Goal: Navigation & Orientation: Understand site structure

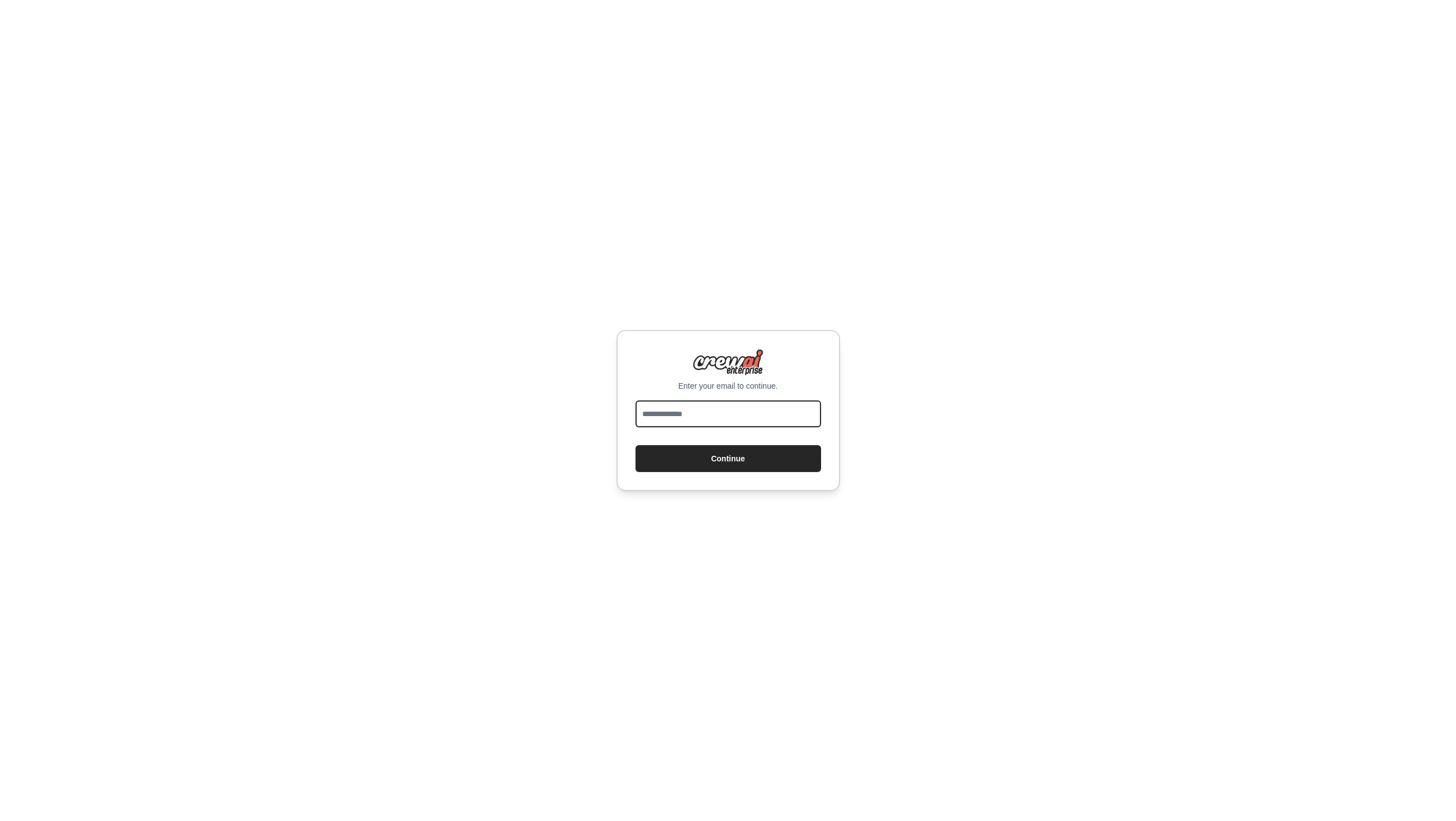
click at [707, 419] on input "email" at bounding box center [728, 414] width 185 height 27
type input "**********"
click at [721, 461] on button "Continue" at bounding box center [728, 458] width 185 height 27
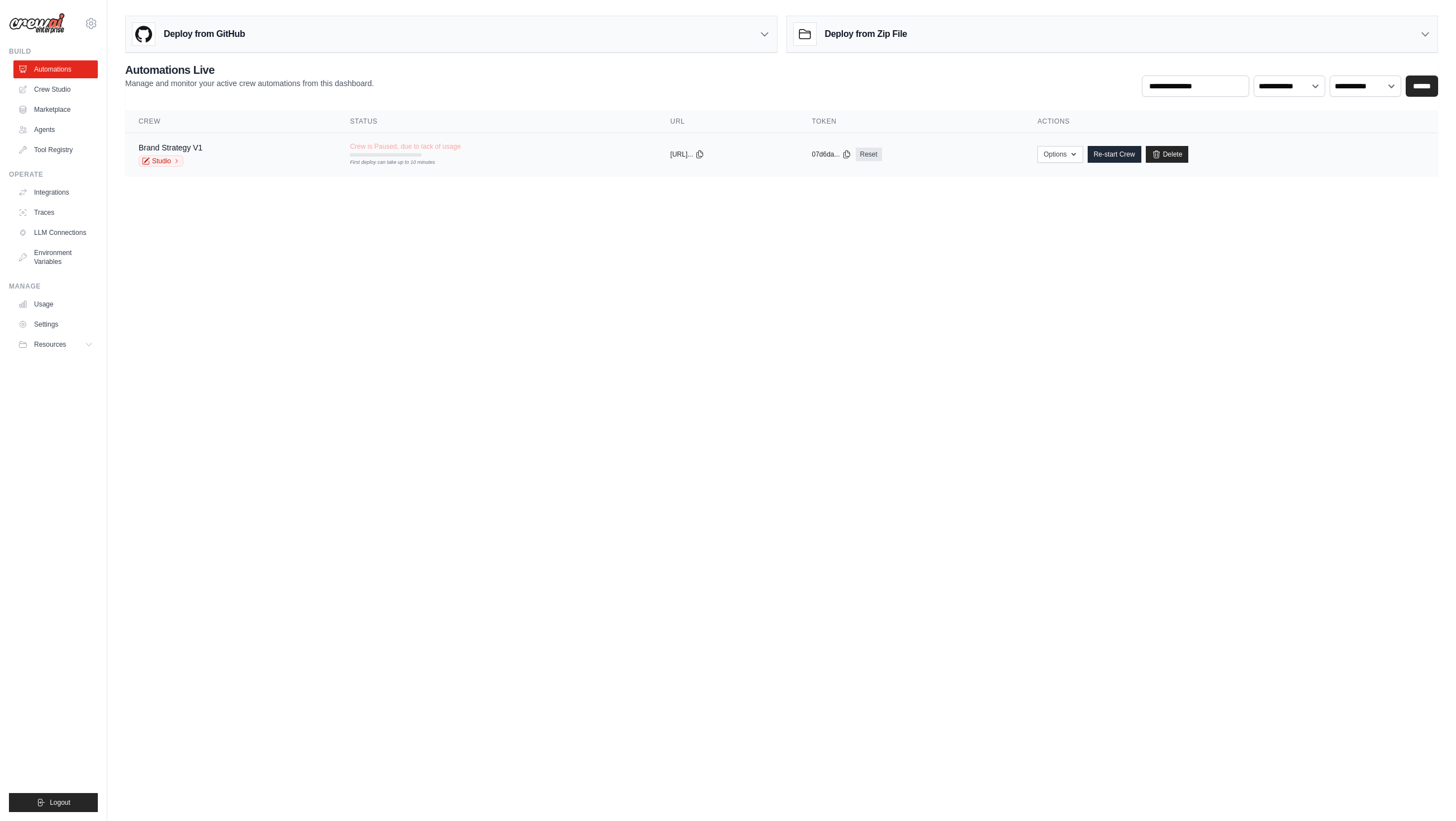
click at [241, 151] on div "Brand Strategy V1 Studio" at bounding box center [230, 154] width 184 height 24
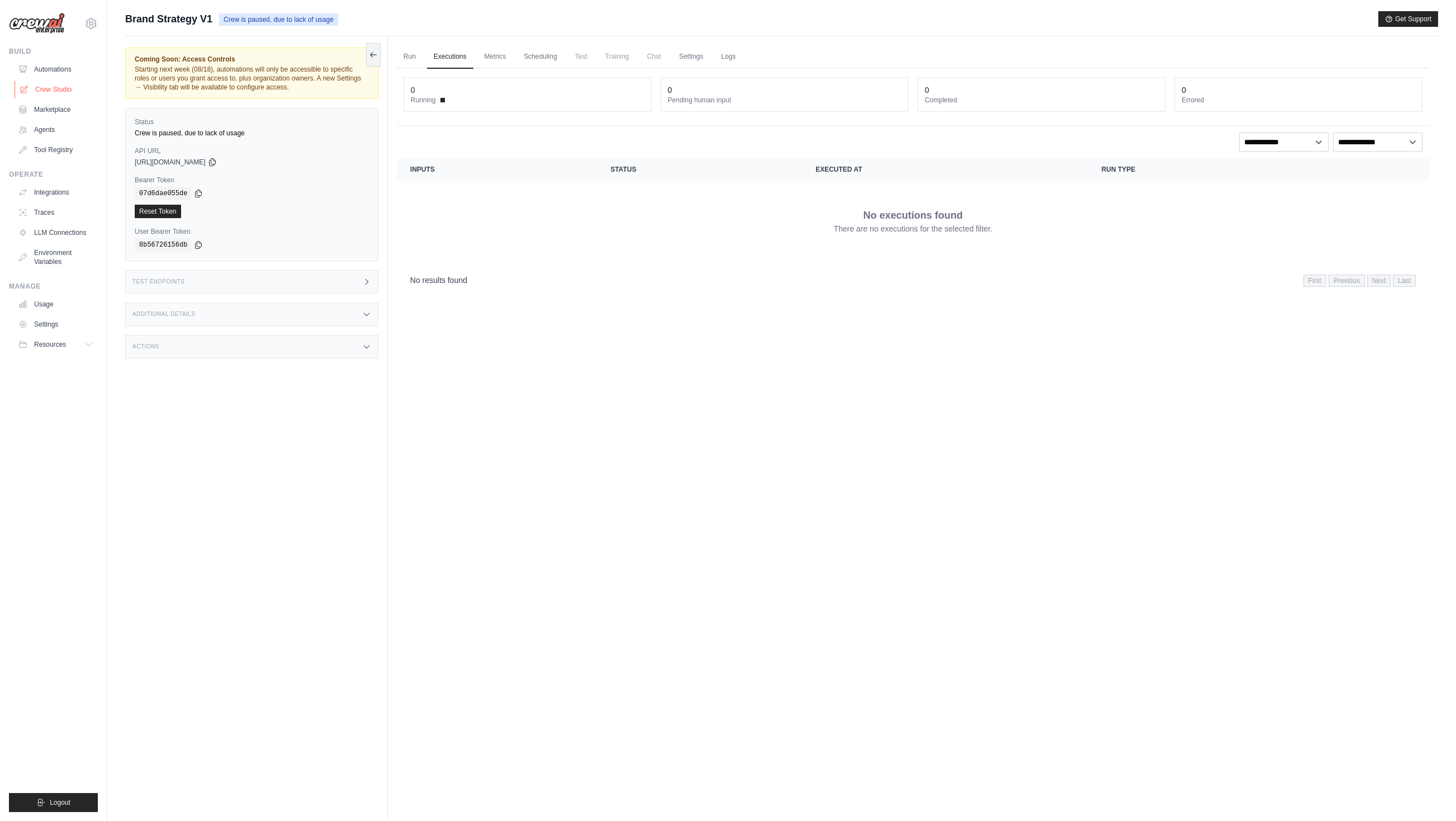
click at [56, 87] on link "Crew Studio" at bounding box center [57, 90] width 85 height 18
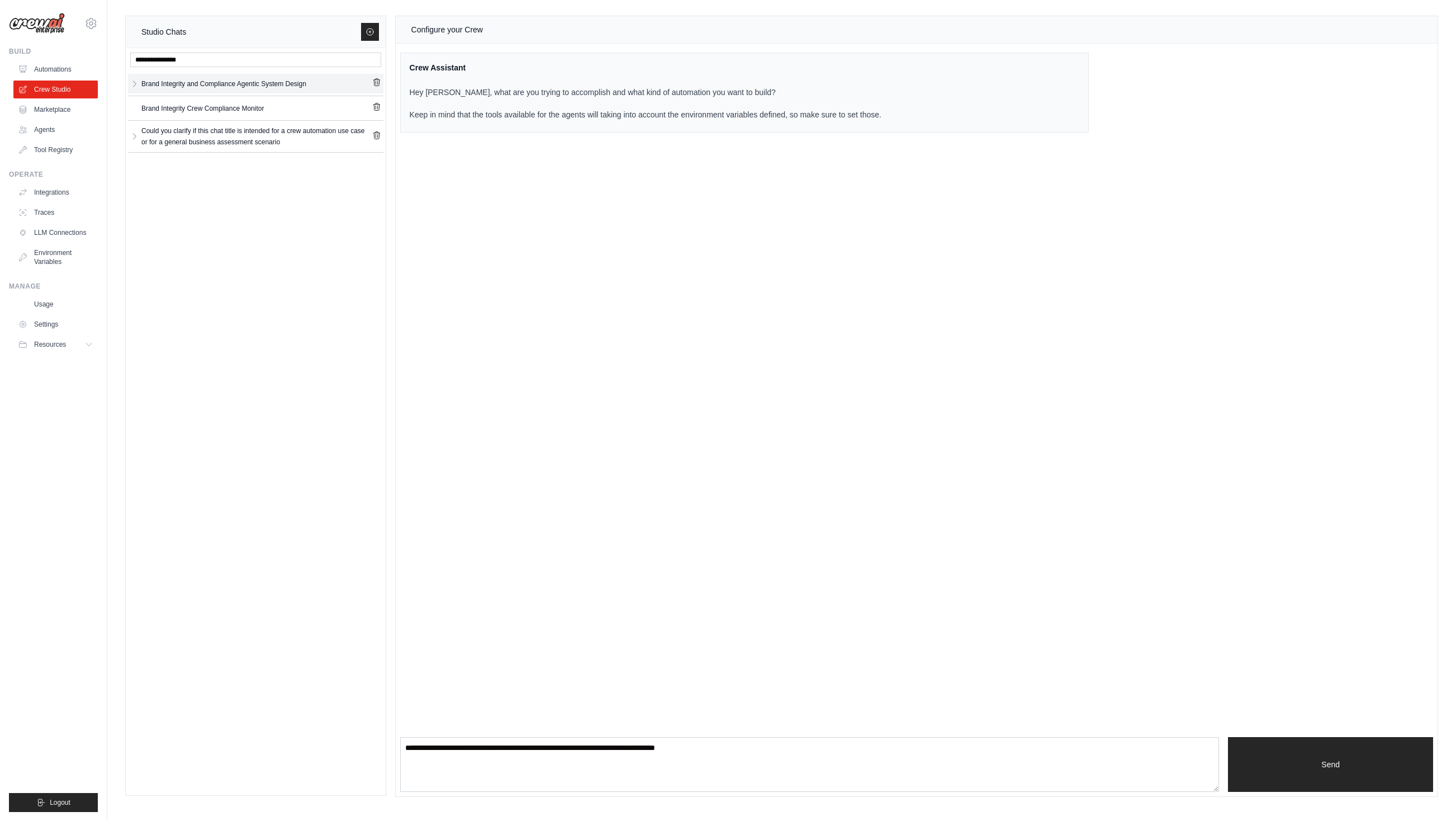
click at [305, 80] on div "Brand Integrity and Compliance Agentic System Design" at bounding box center [223, 84] width 165 height 11
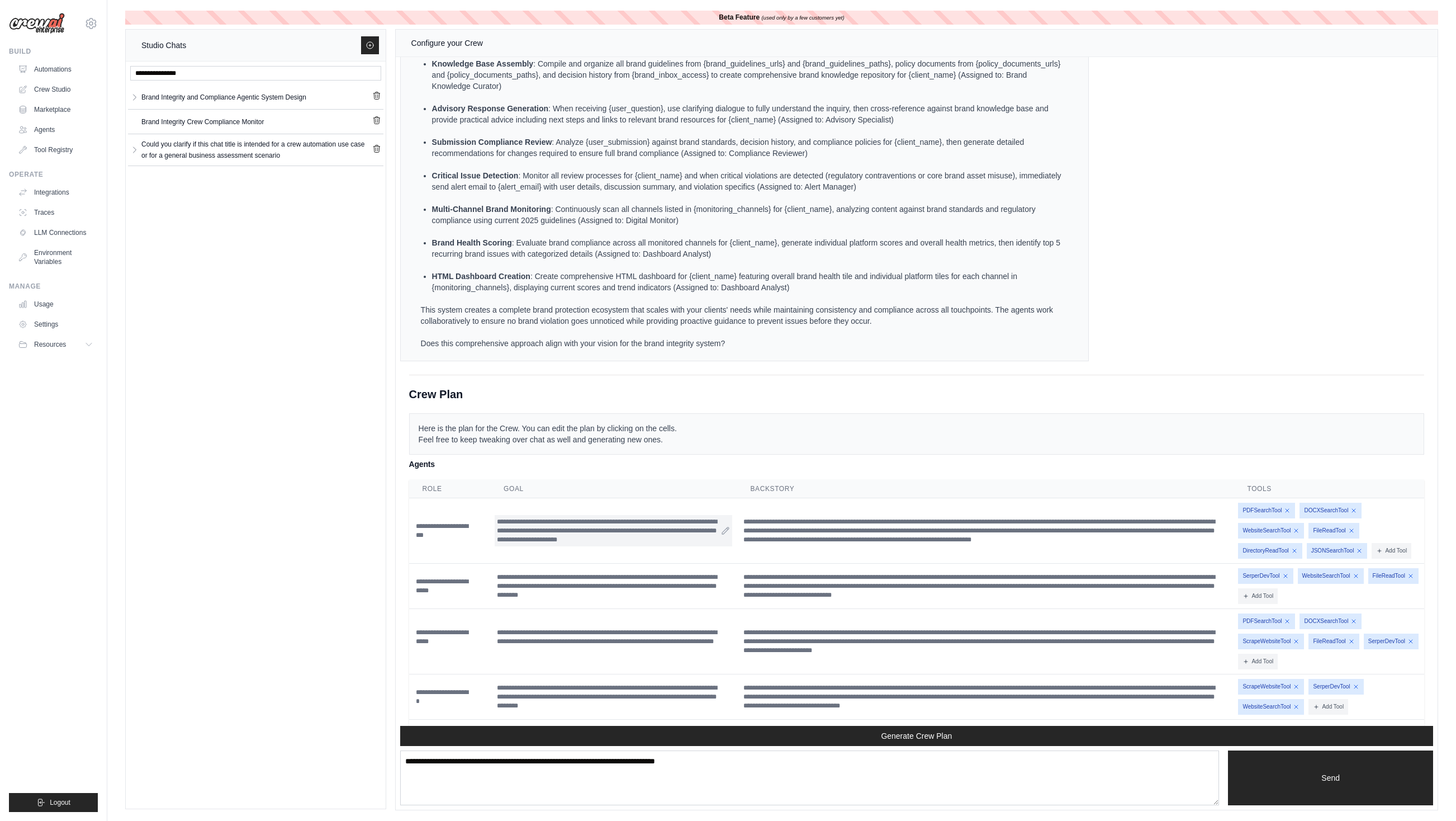
scroll to position [3413, 0]
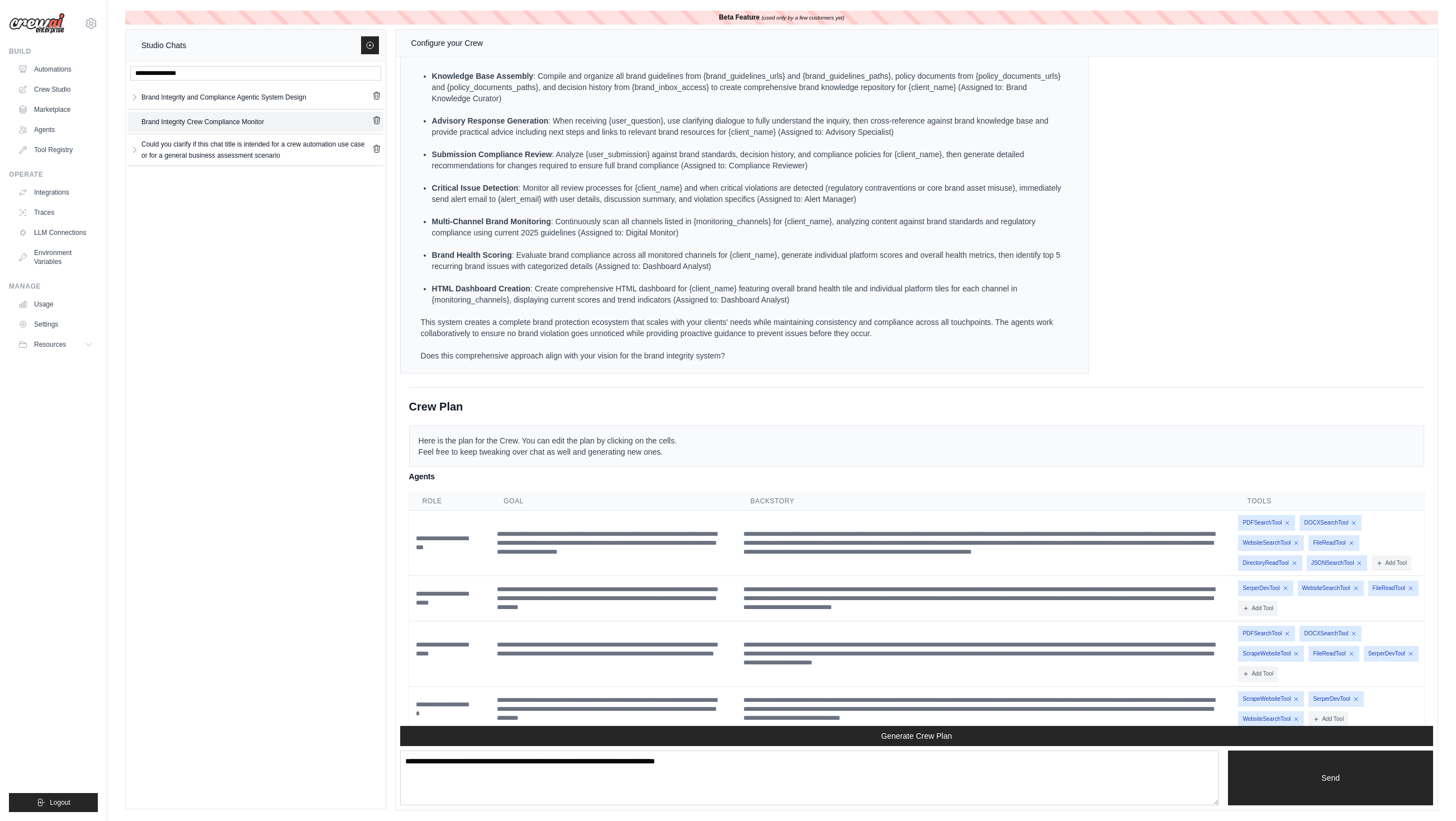
click at [274, 126] on link "Brand Integrity Crew Compliance Monitor" at bounding box center [255, 121] width 233 height 15
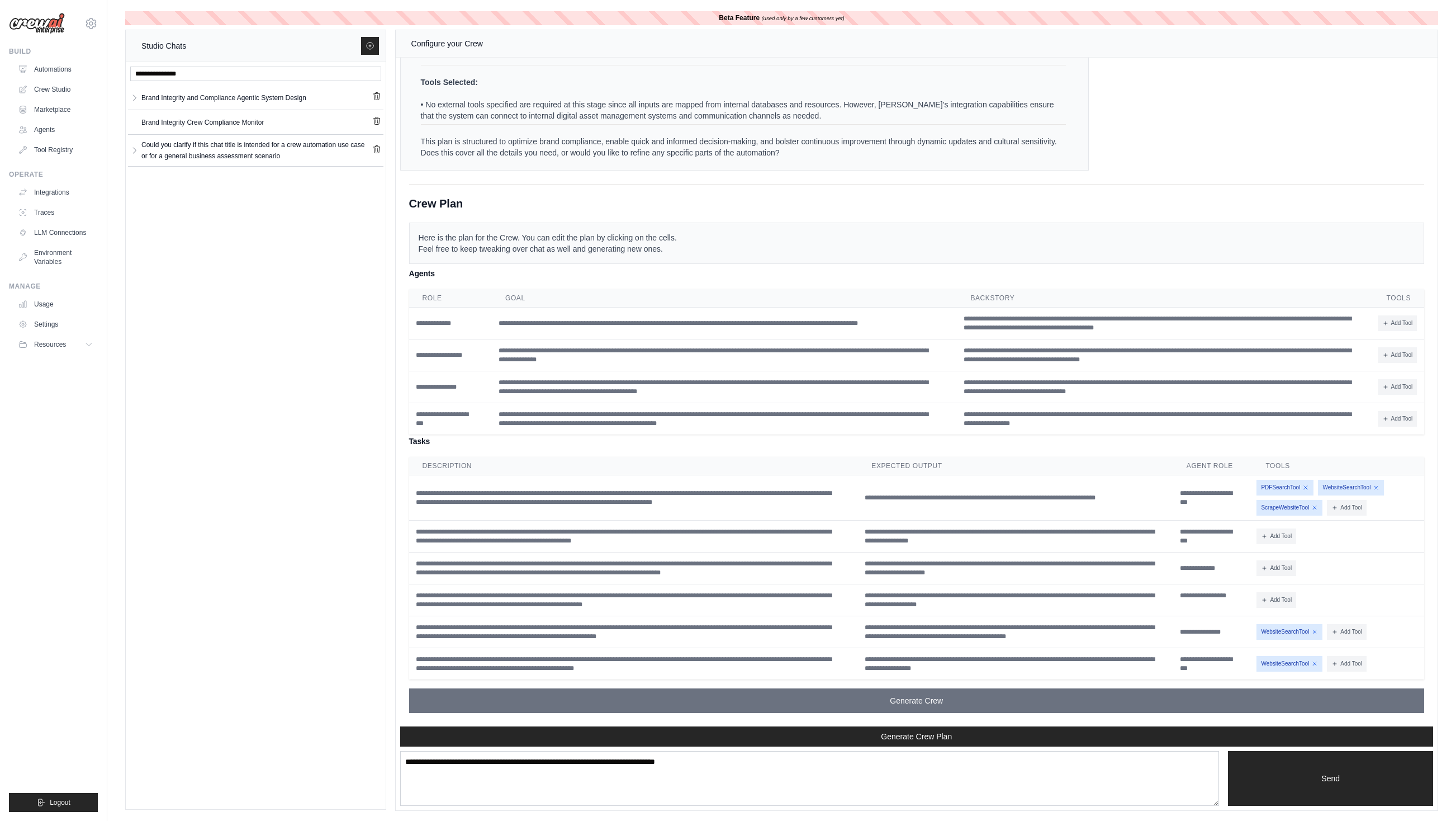
scroll to position [1, 0]
click at [136, 149] on icon "button" at bounding box center [135, 149] width 9 height 9
click at [151, 171] on div "Could you clarif..." at bounding box center [246, 176] width 210 height 11
click at [349, 175] on div "Could you clarif..." at bounding box center [246, 176] width 210 height 11
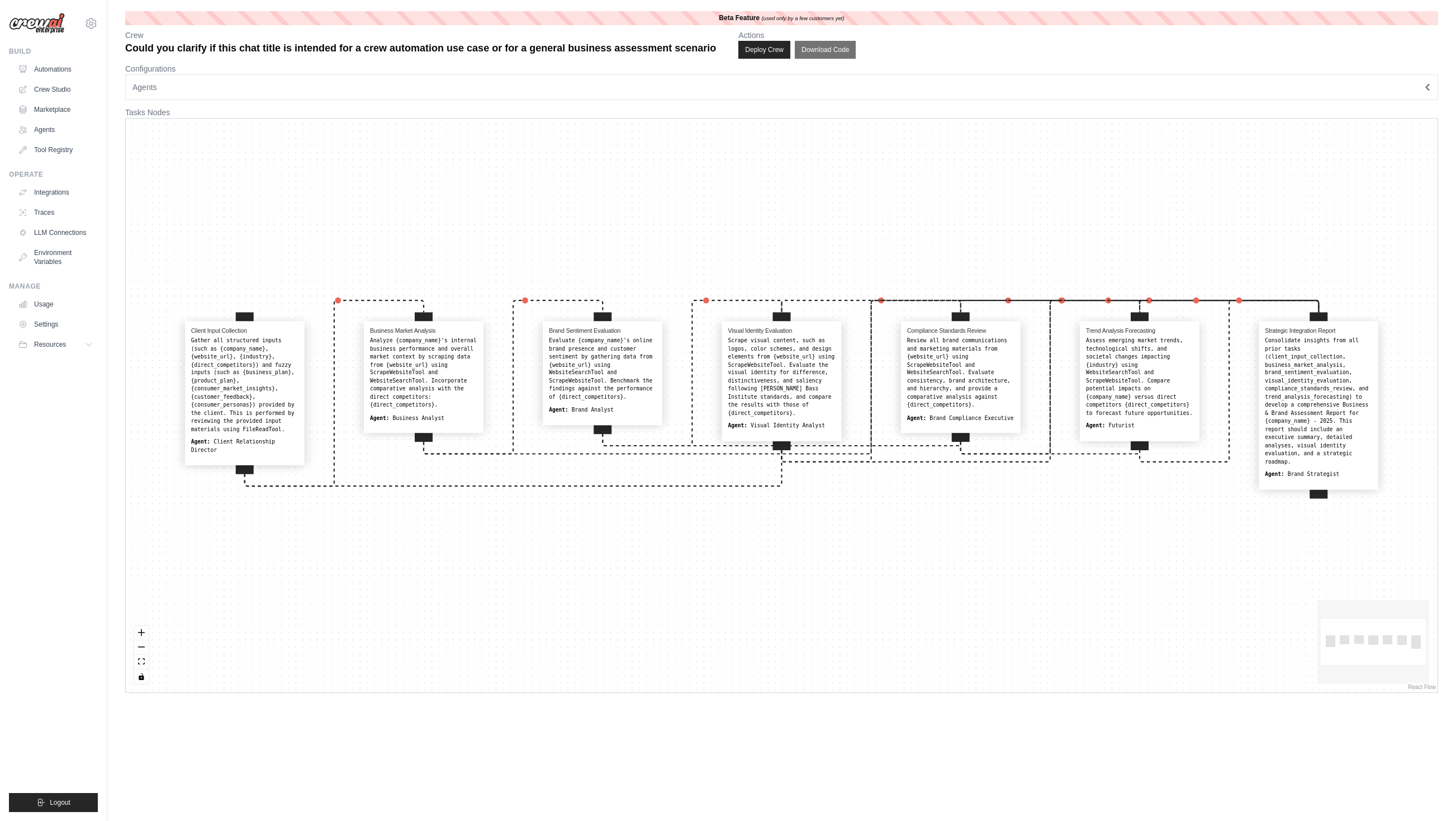
click at [204, 148] on div "Client Input Collection Gather all structured inputs (such as {company_name}, {…" at bounding box center [782, 405] width 1312 height 574
click at [73, 85] on link "Crew Studio" at bounding box center [57, 90] width 85 height 18
click at [56, 86] on link "Crew Studio" at bounding box center [57, 90] width 85 height 18
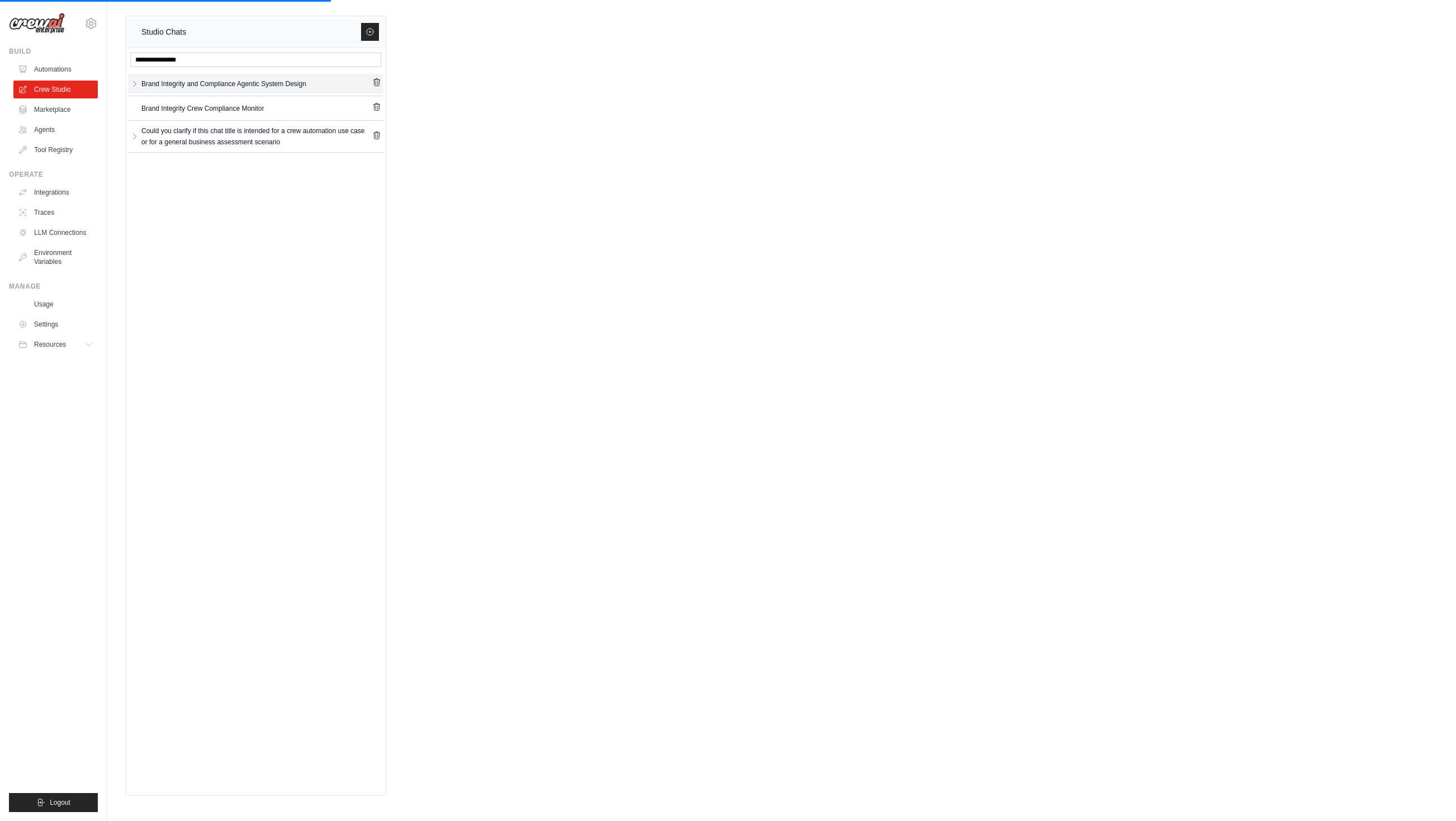
click at [239, 81] on div "Brand Integrity and Compliance Agentic System Design" at bounding box center [223, 84] width 165 height 11
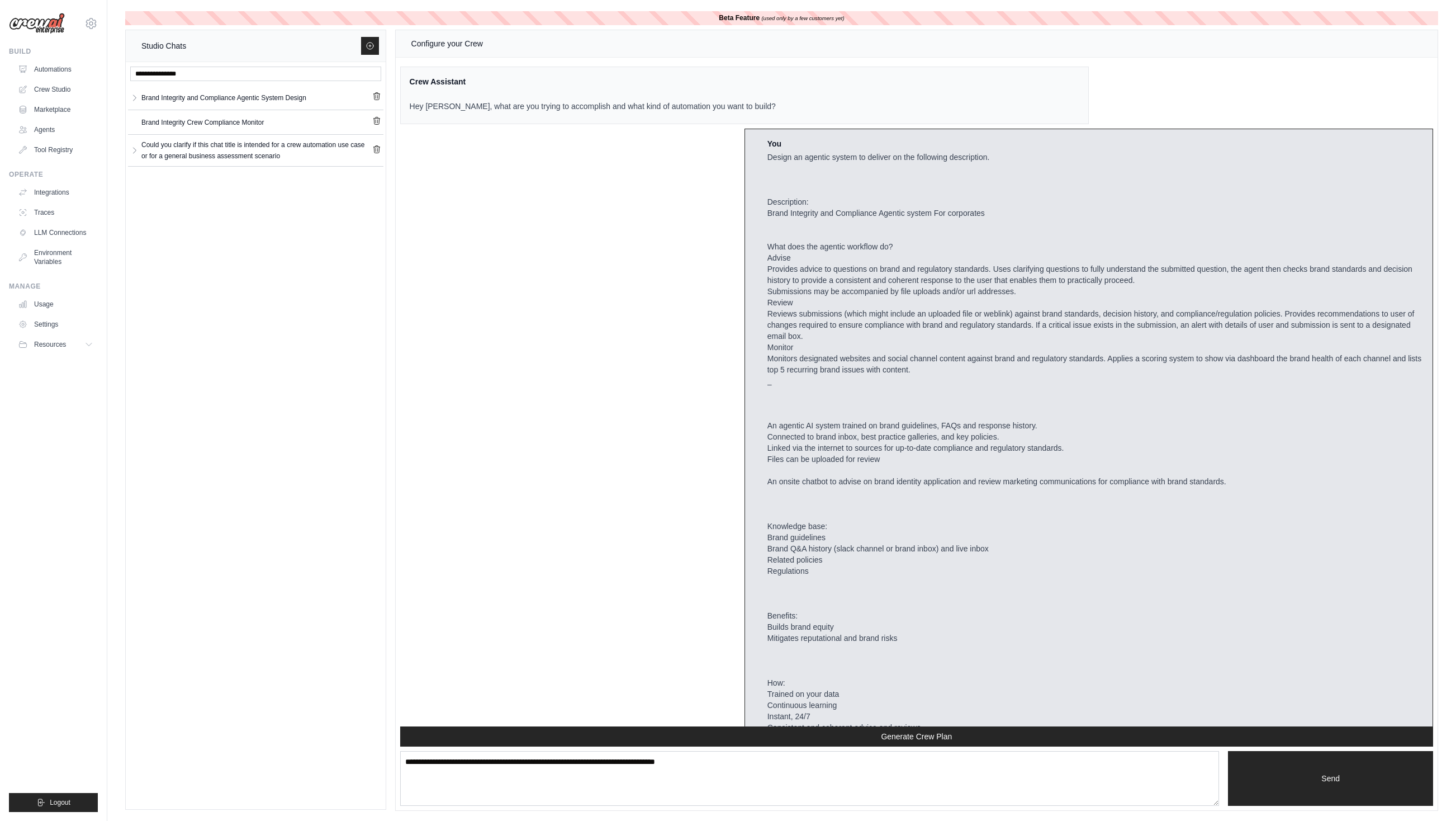
scroll to position [4052, 0]
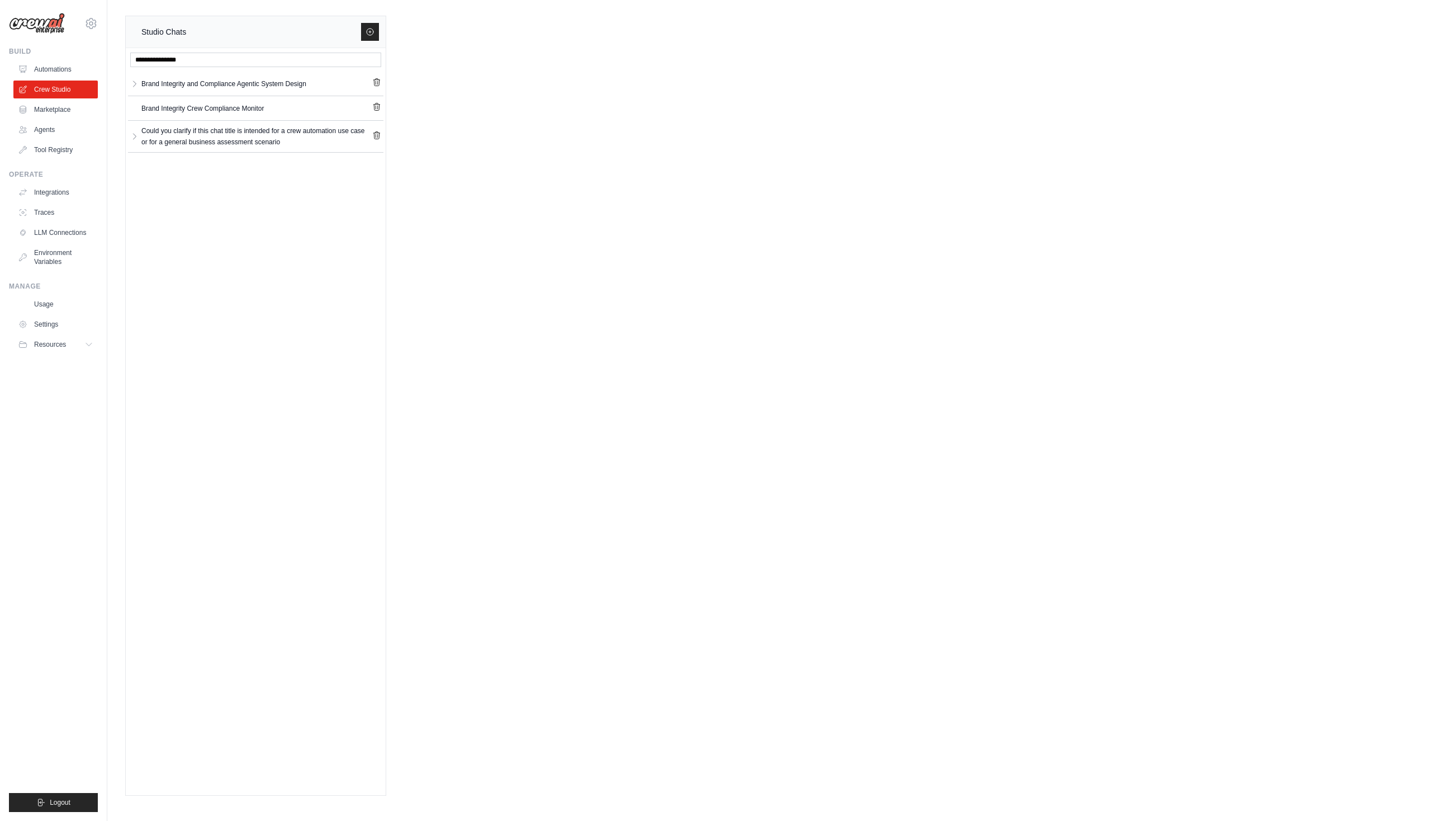
click at [239, 81] on div "Brand Integrity and Compliance Agentic System Design" at bounding box center [223, 84] width 165 height 11
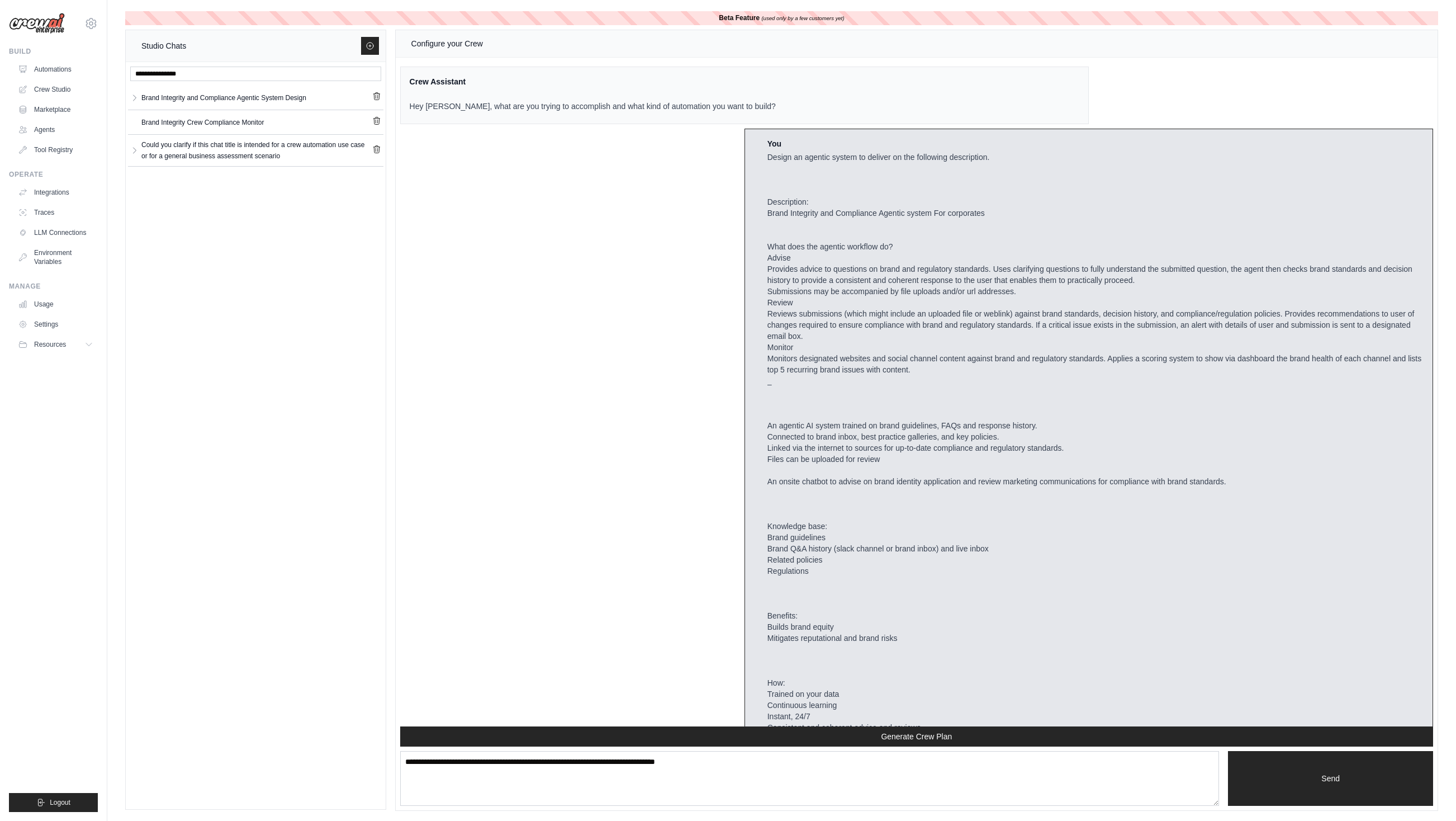
scroll to position [4052, 0]
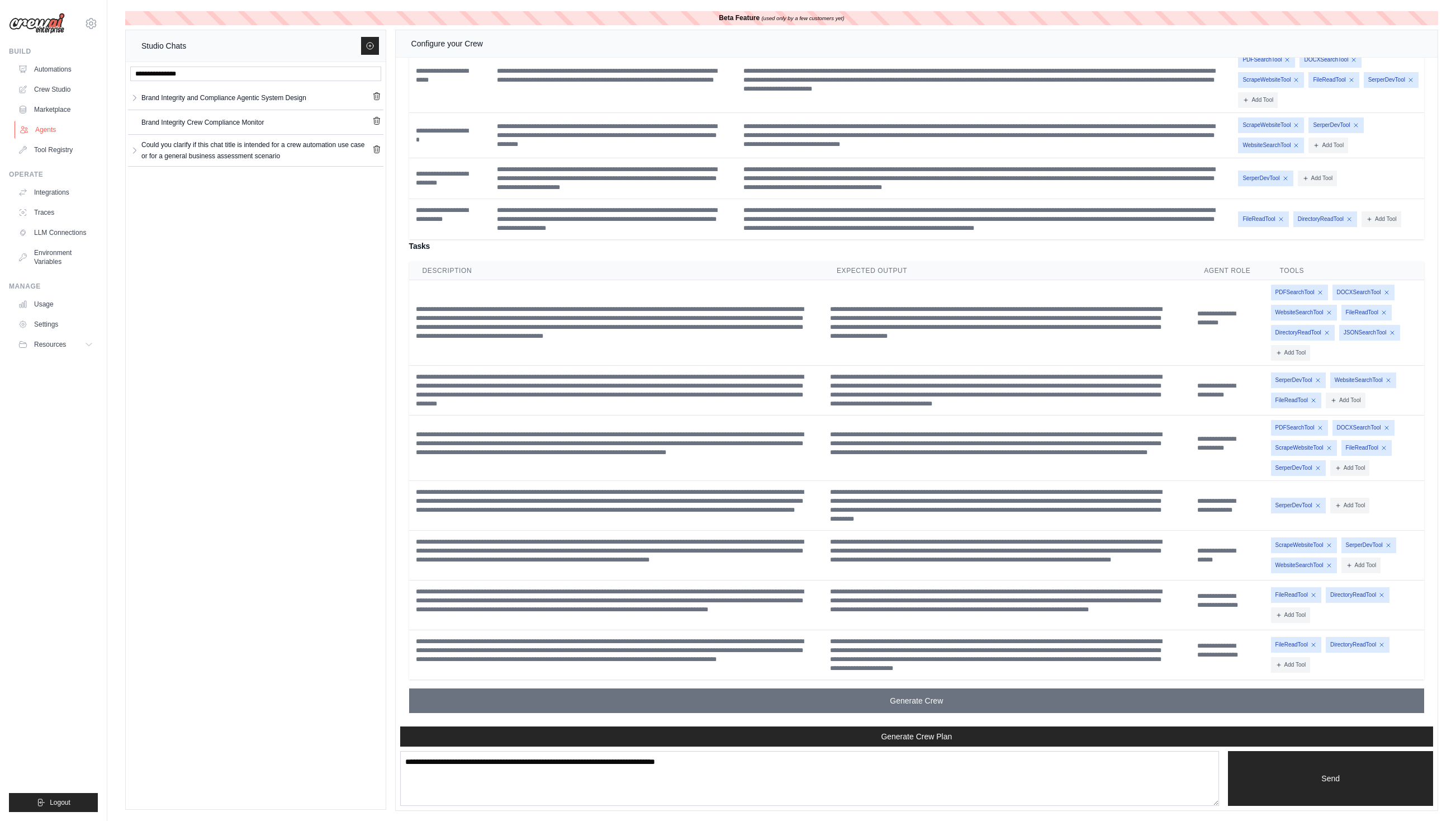
click at [52, 129] on link "Agents" at bounding box center [57, 130] width 85 height 18
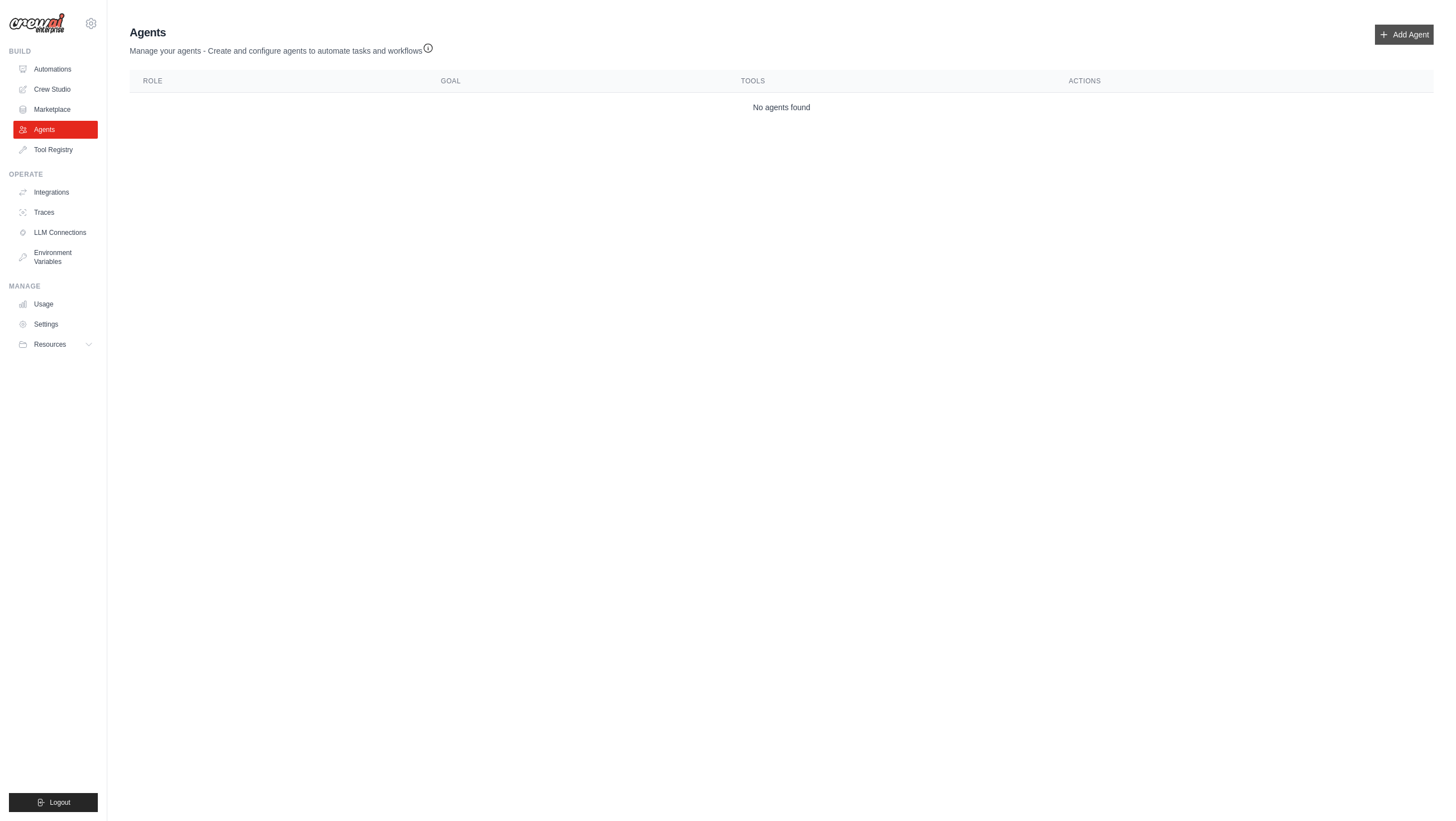
click at [1400, 27] on link "Add Agent" at bounding box center [1404, 34] width 58 height 20
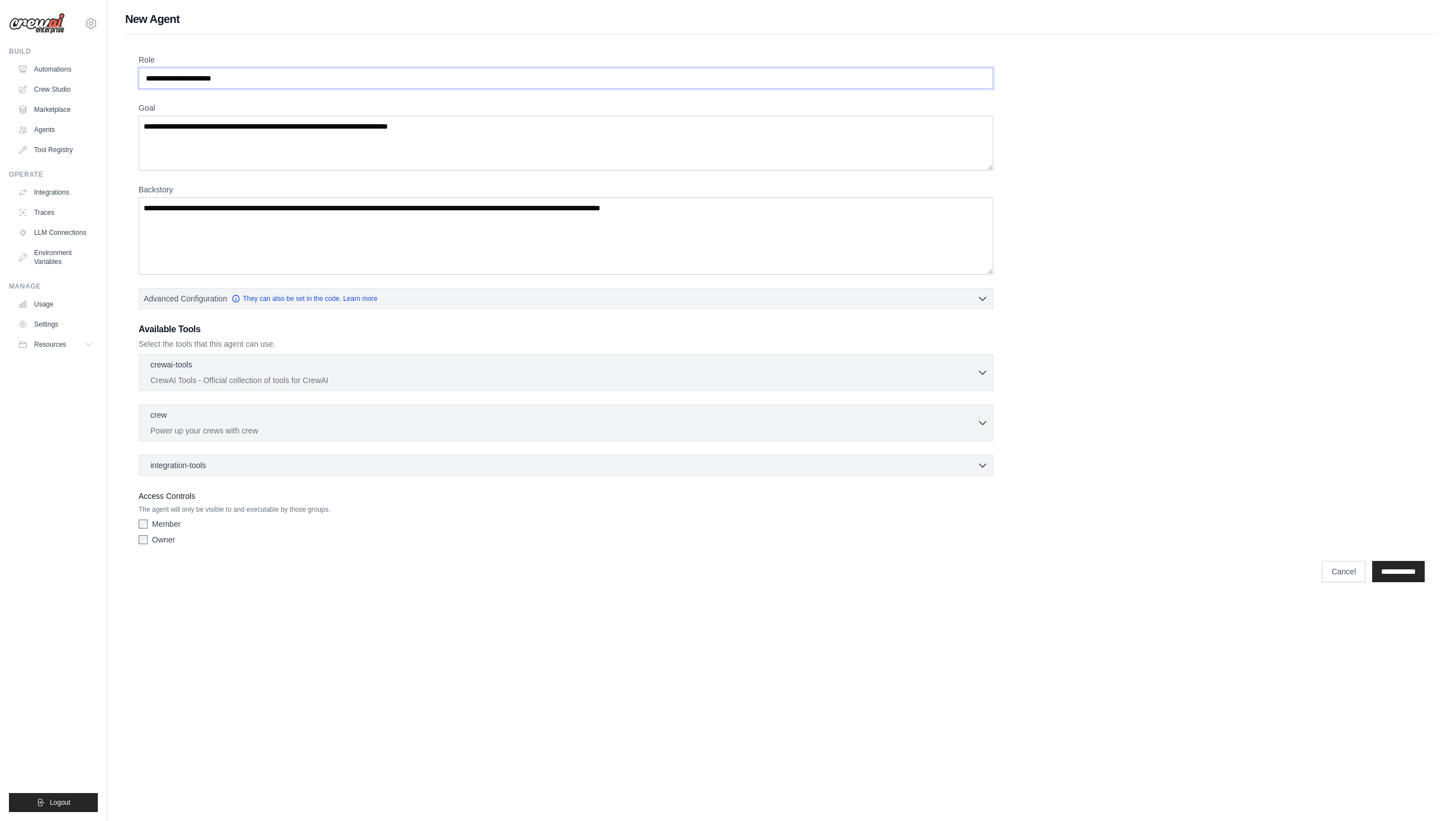
click at [289, 79] on input "Role" at bounding box center [565, 78] width 855 height 21
click at [67, 86] on link "Crew Studio" at bounding box center [57, 90] width 85 height 18
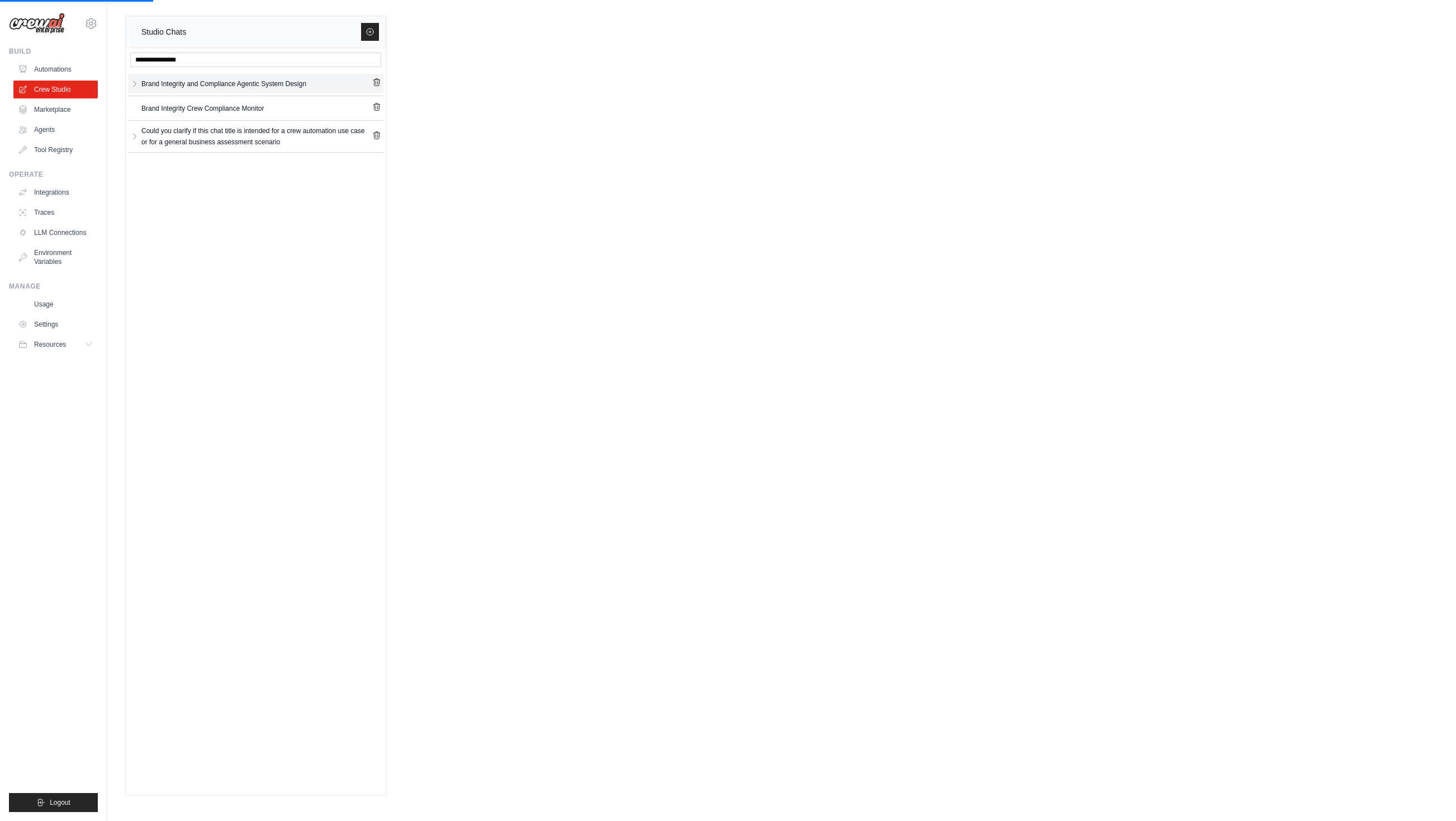
click at [196, 84] on div "Brand Integrity and Compliance Agentic System Design" at bounding box center [223, 84] width 165 height 11
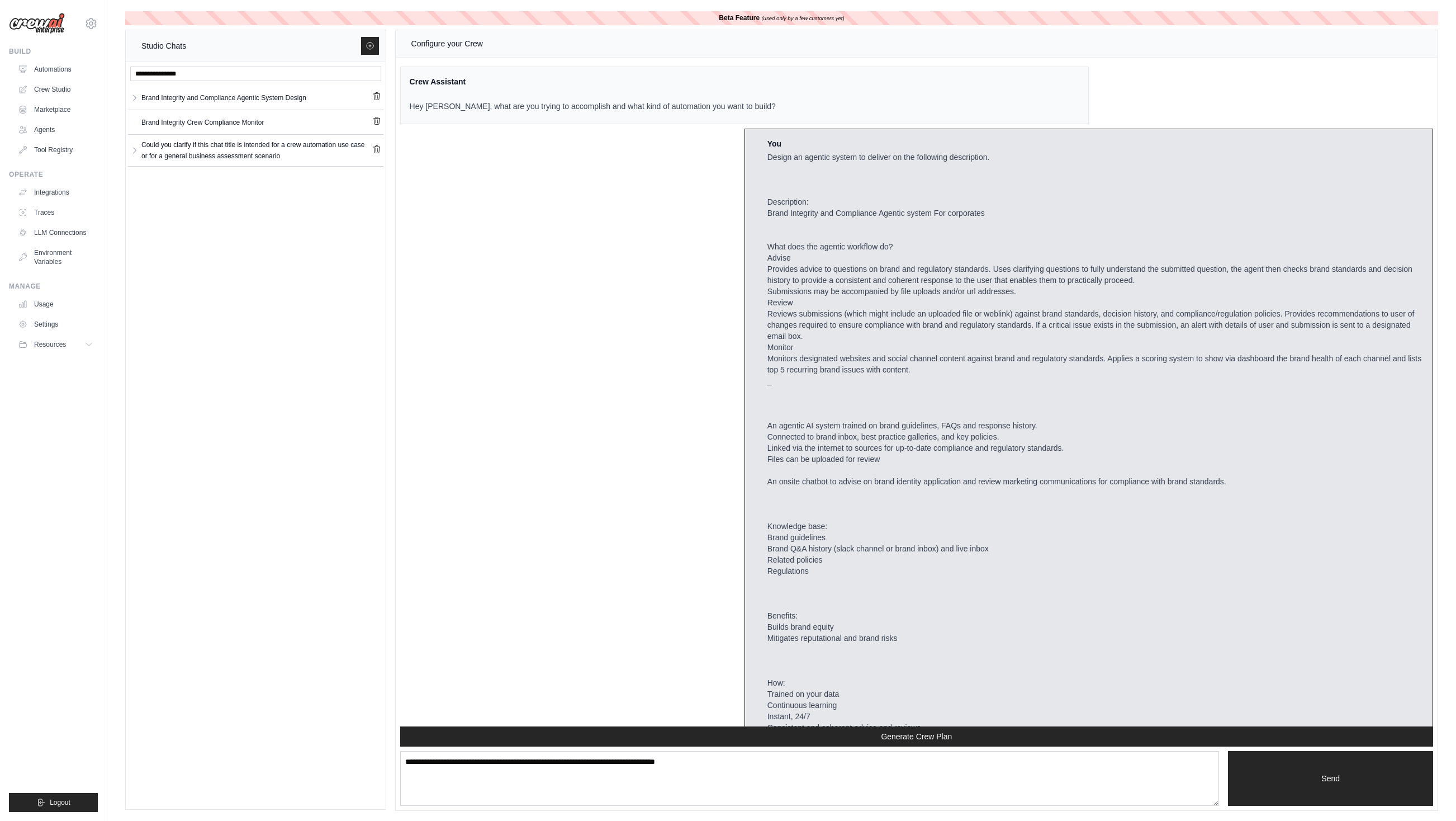
scroll to position [4052, 0]
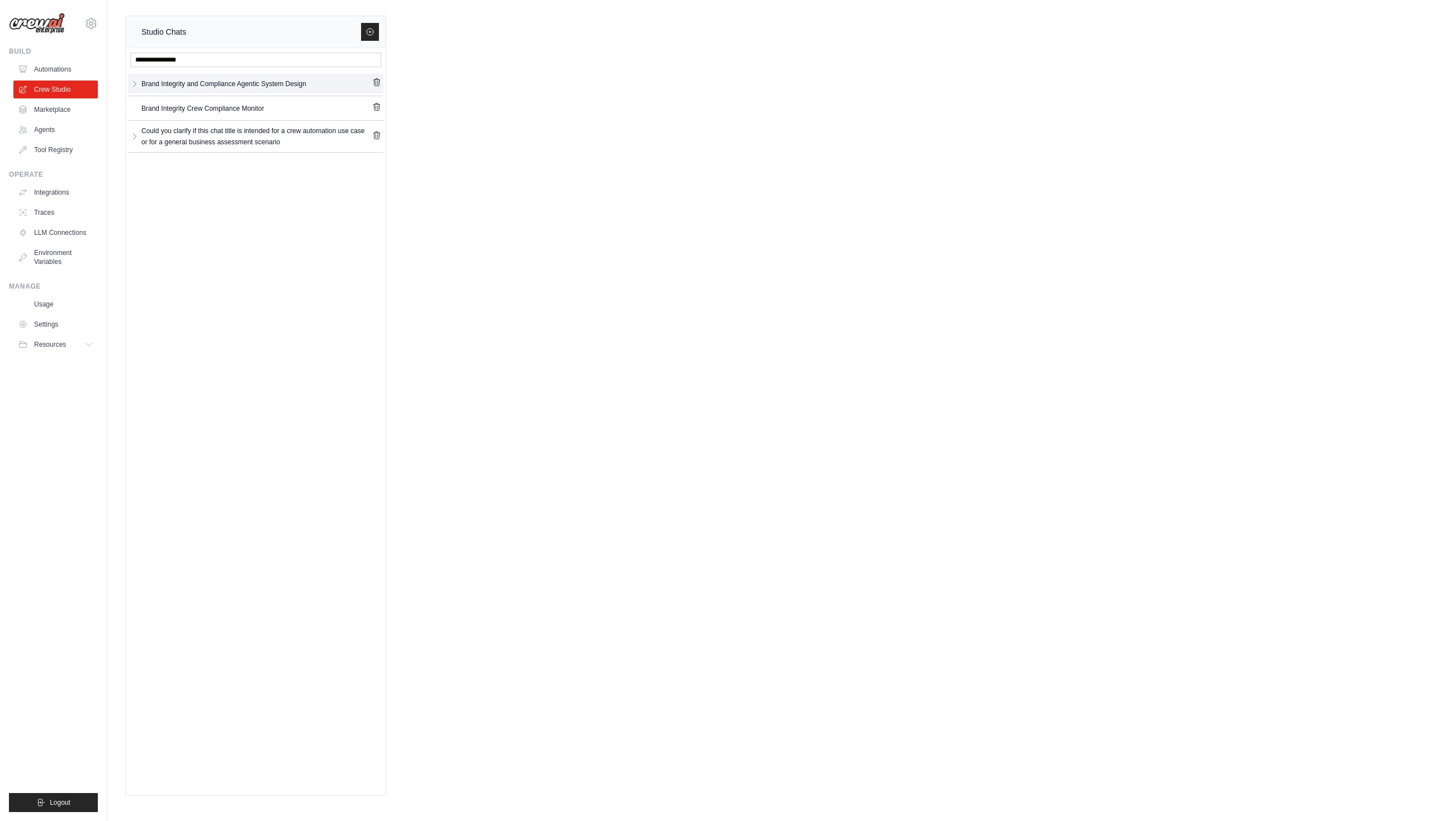
click at [292, 84] on div "Brand Integrity and Compliance Agentic System Design" at bounding box center [223, 84] width 165 height 11
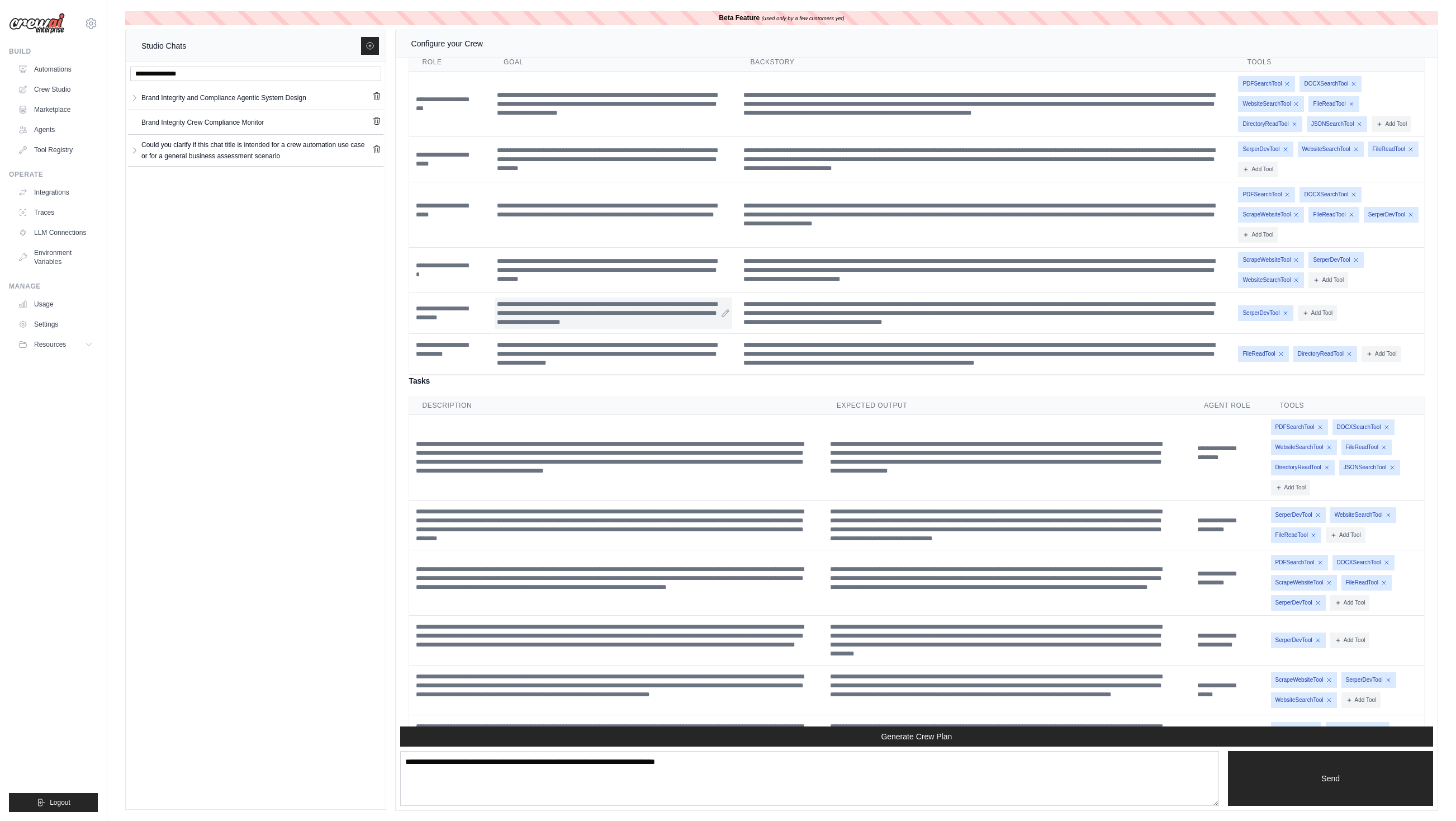
scroll to position [3829, 0]
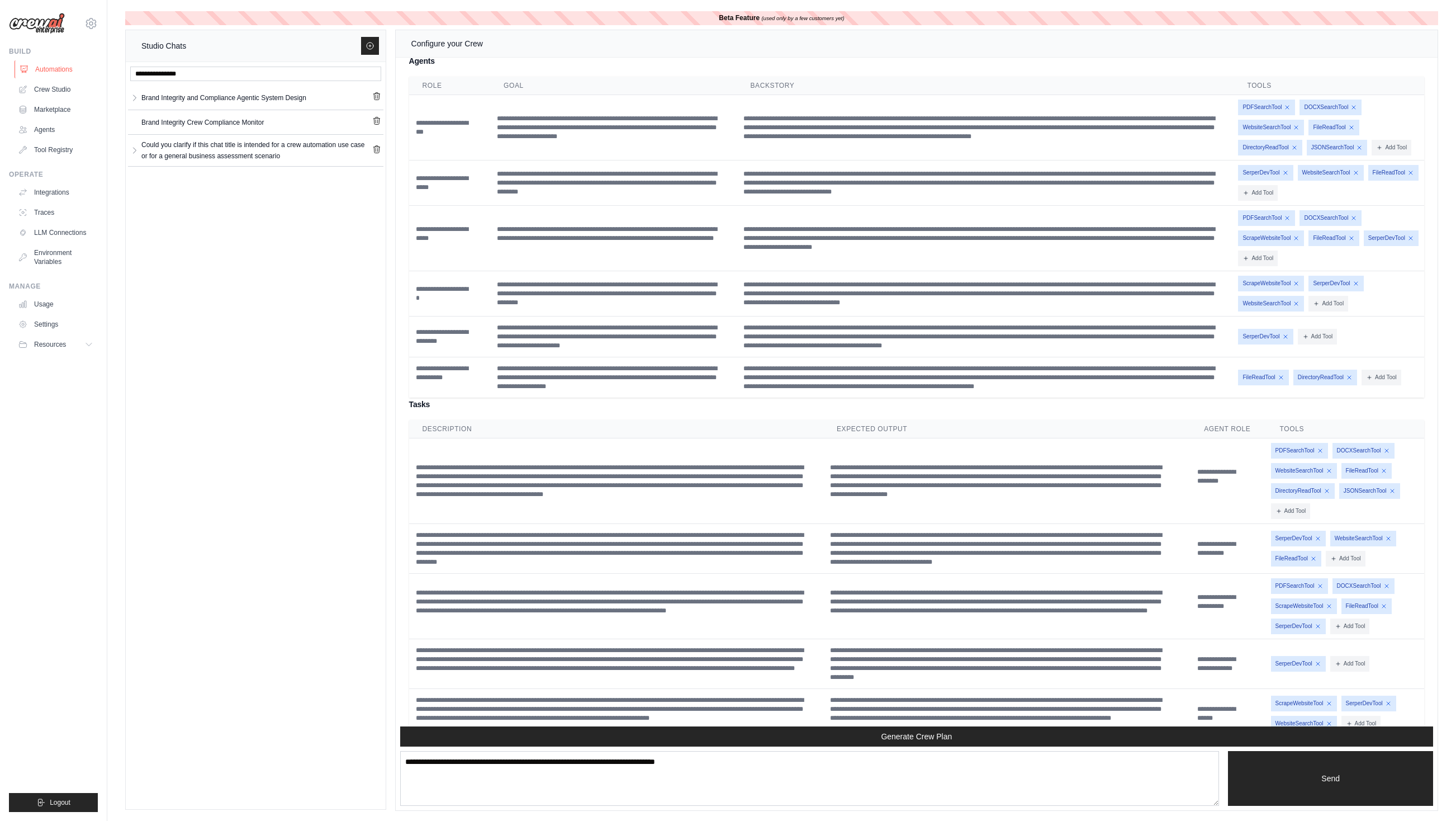
click at [63, 64] on link "Automations" at bounding box center [57, 69] width 85 height 18
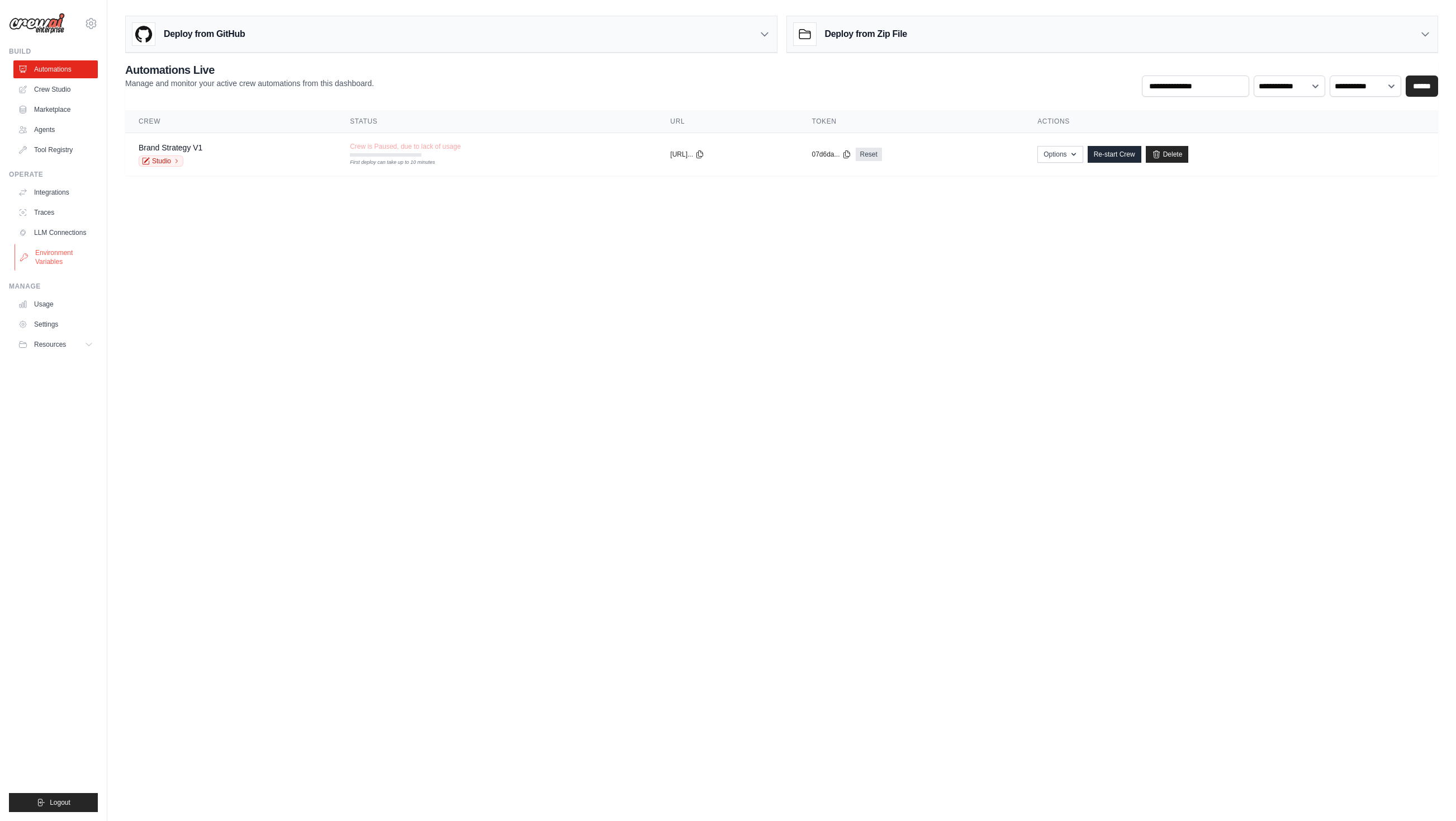
click at [64, 249] on link "Environment Variables" at bounding box center [57, 257] width 85 height 27
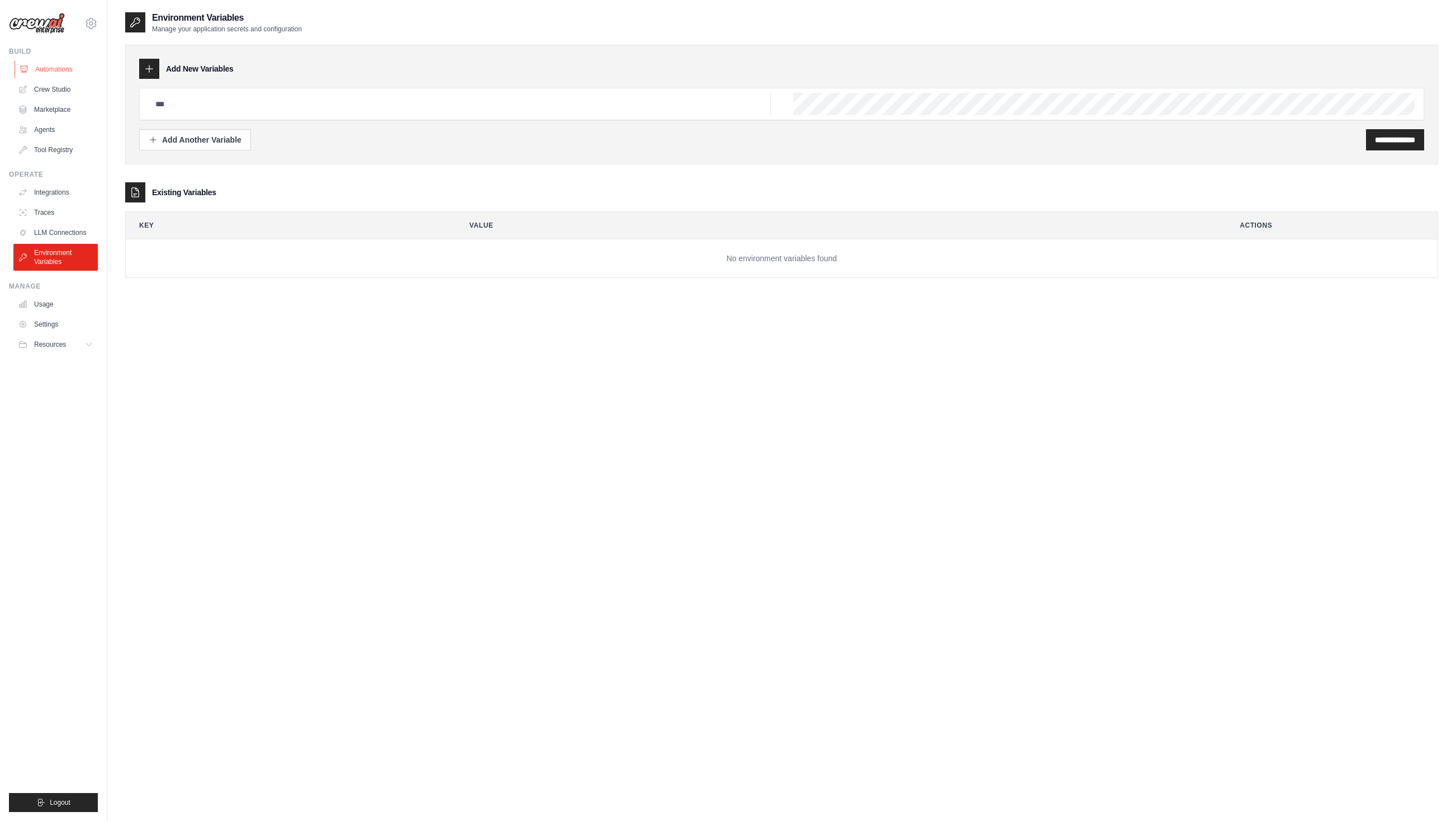
click at [56, 67] on link "Automations" at bounding box center [57, 69] width 85 height 18
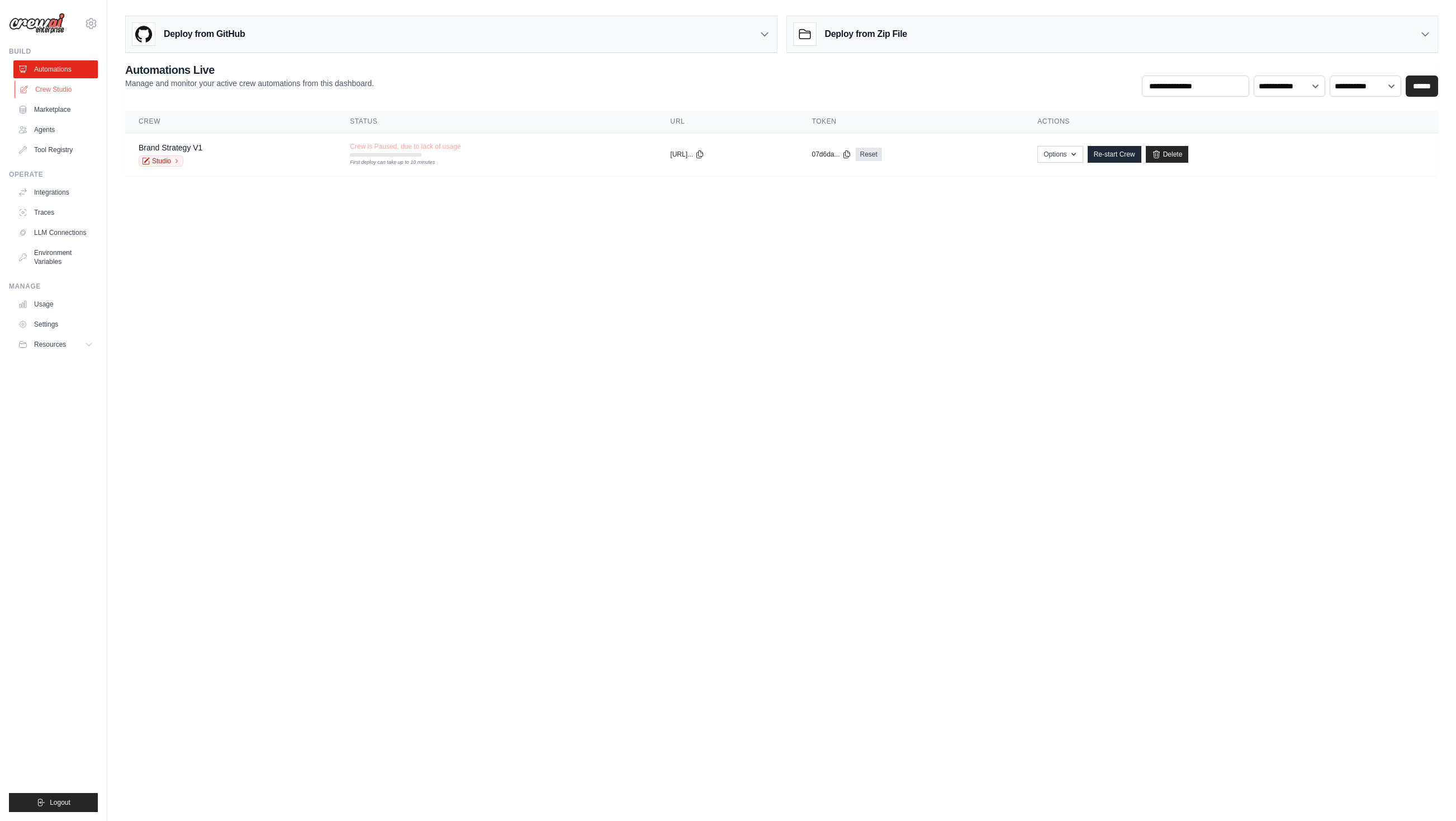
click at [56, 85] on link "Crew Studio" at bounding box center [57, 90] width 85 height 18
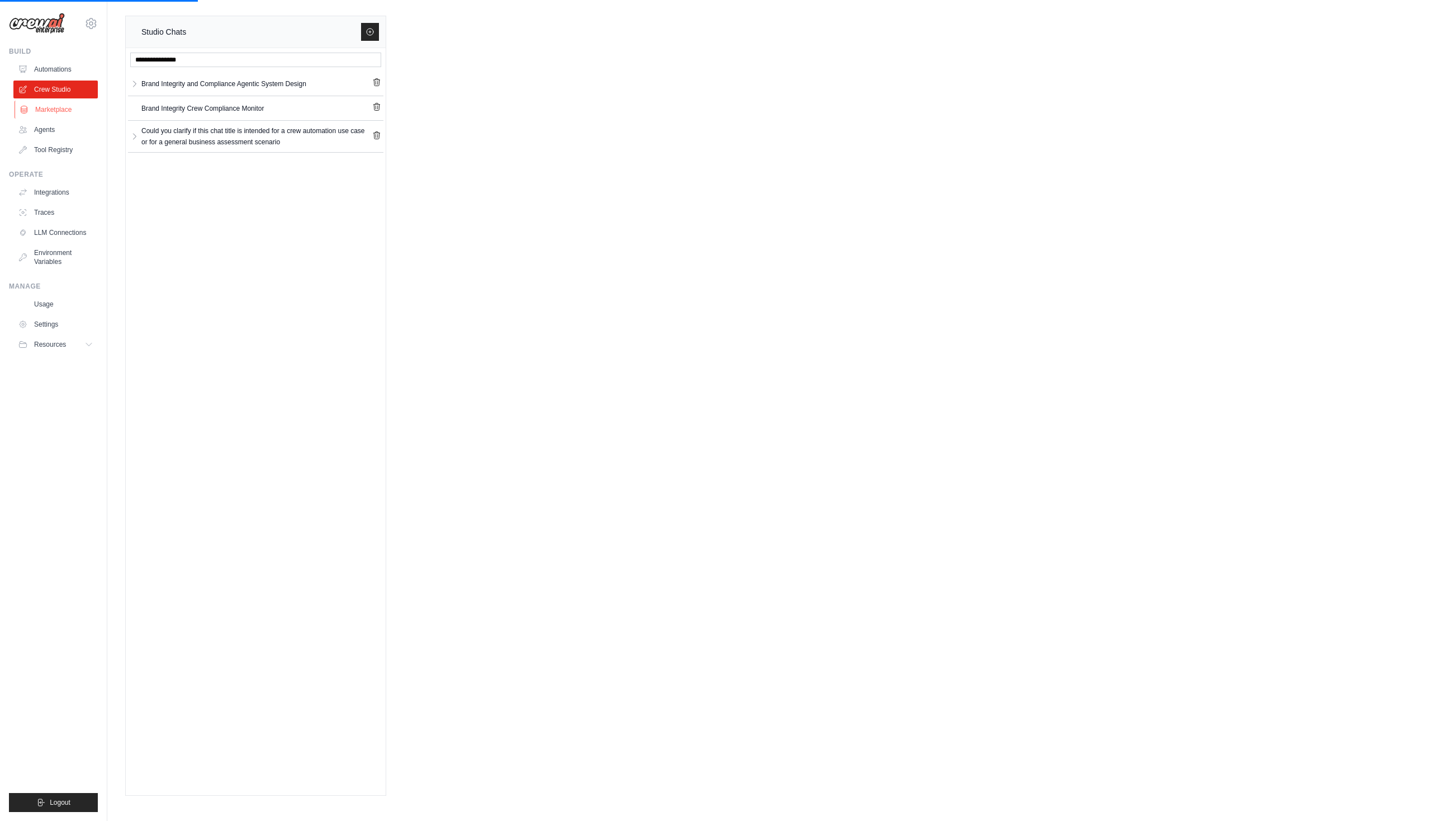
click at [55, 106] on link "Marketplace" at bounding box center [57, 110] width 85 height 18
click at [56, 106] on link "Marketplace" at bounding box center [57, 110] width 85 height 18
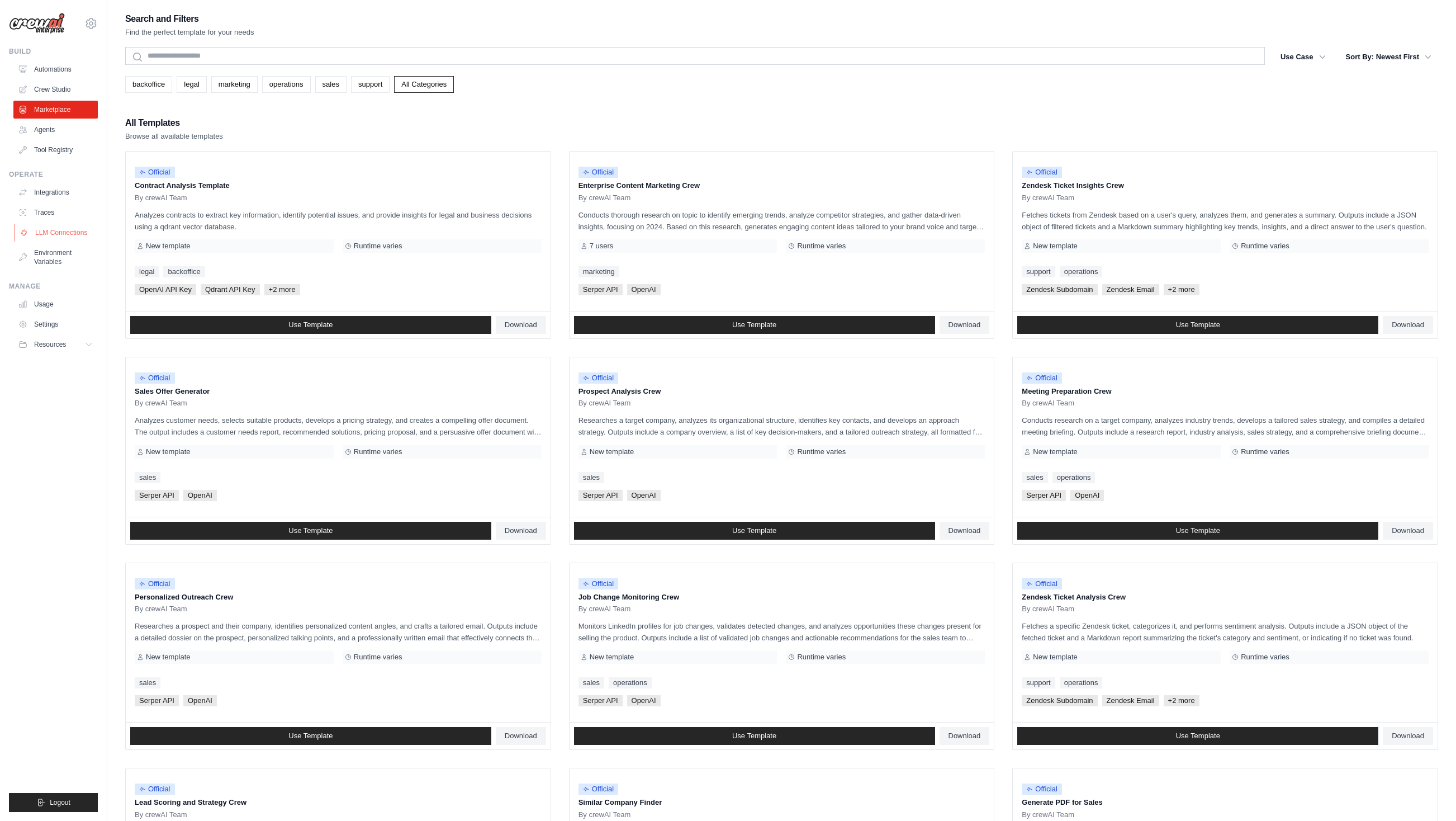
click at [68, 231] on link "LLM Connections" at bounding box center [57, 233] width 85 height 18
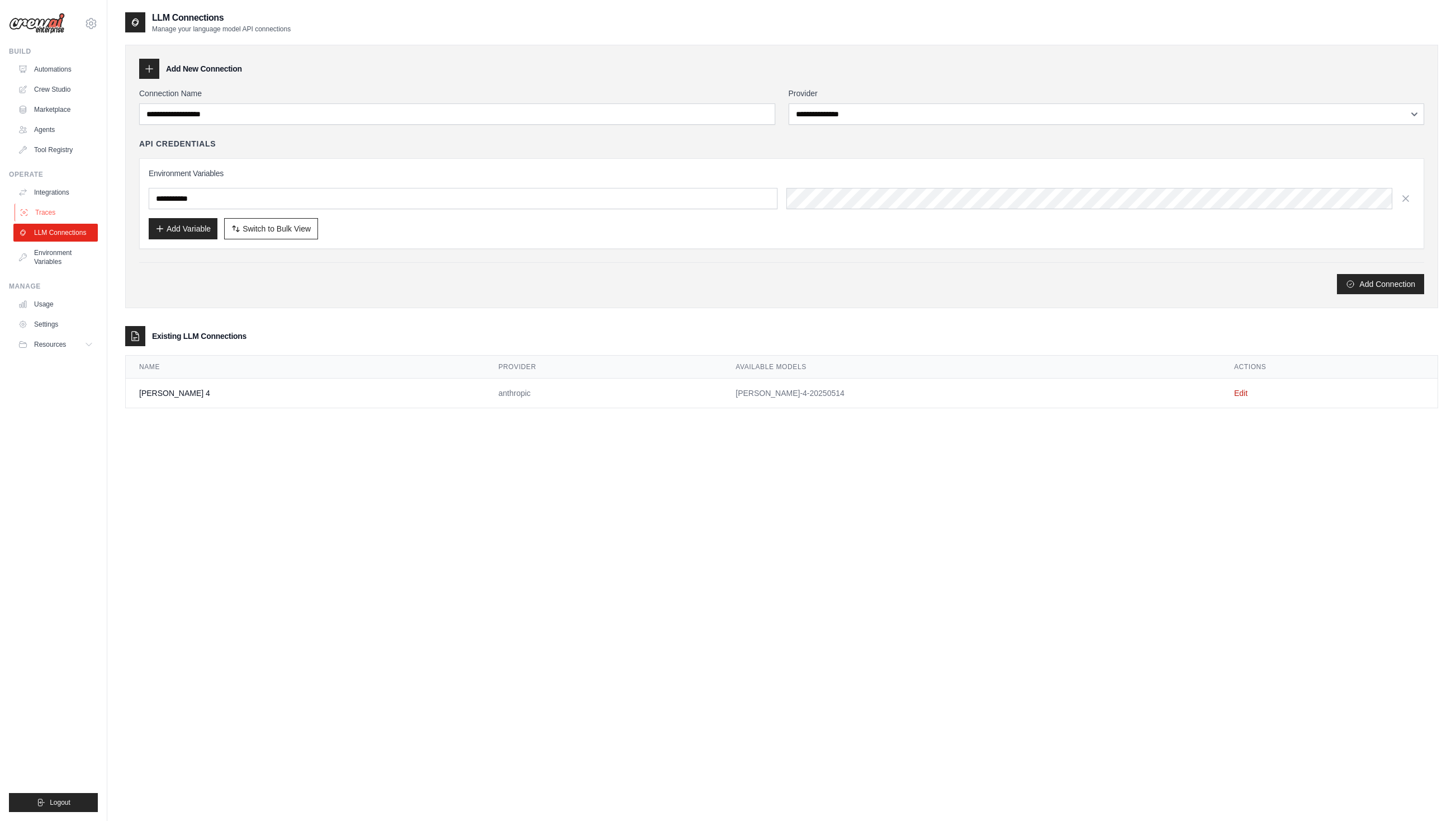
click at [49, 212] on link "Traces" at bounding box center [57, 213] width 85 height 18
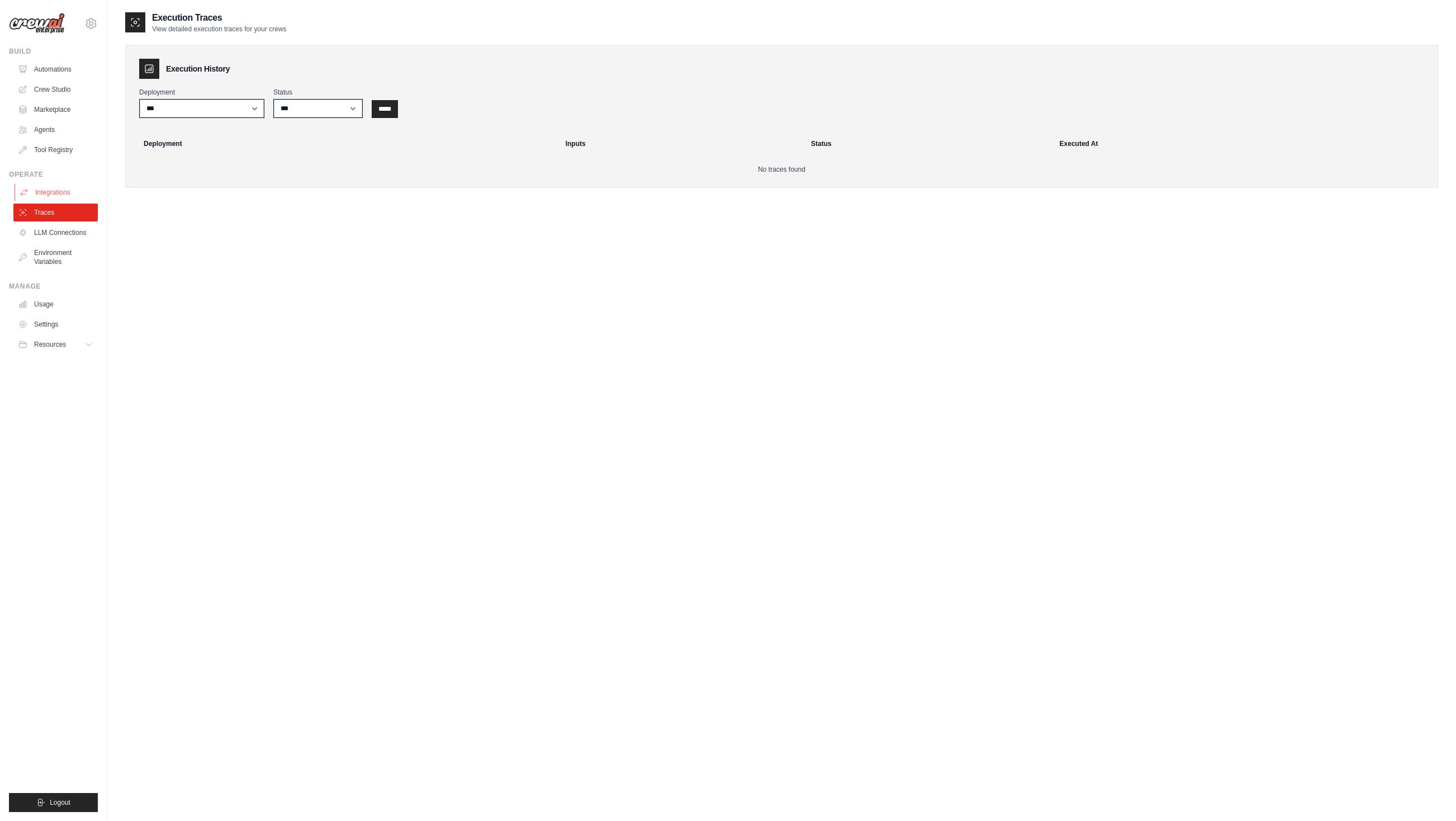
click at [55, 187] on link "Integrations" at bounding box center [57, 192] width 85 height 18
